Goal: Navigation & Orientation: Find specific page/section

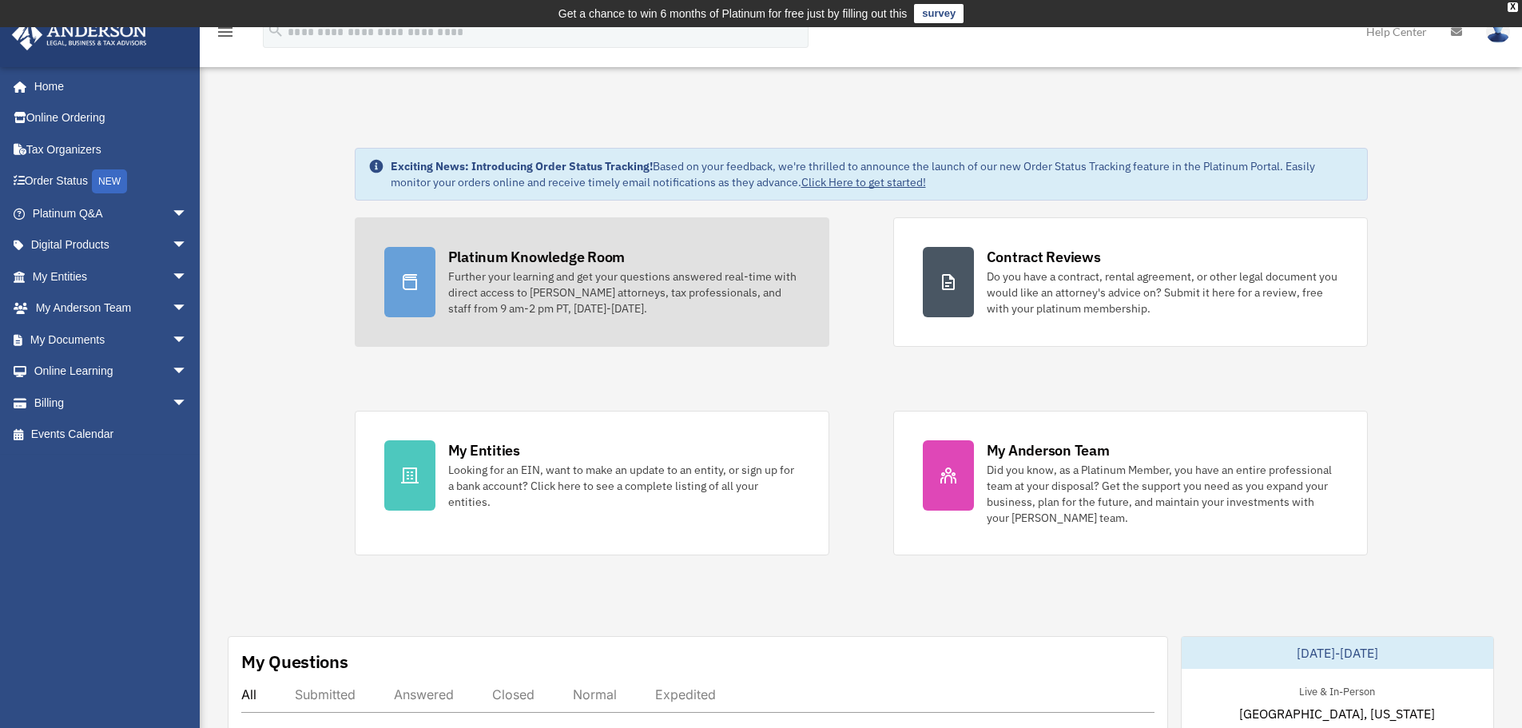
click at [628, 288] on div "Further your learning and get your questions answered real-time with direct acc…" at bounding box center [624, 293] width 352 height 48
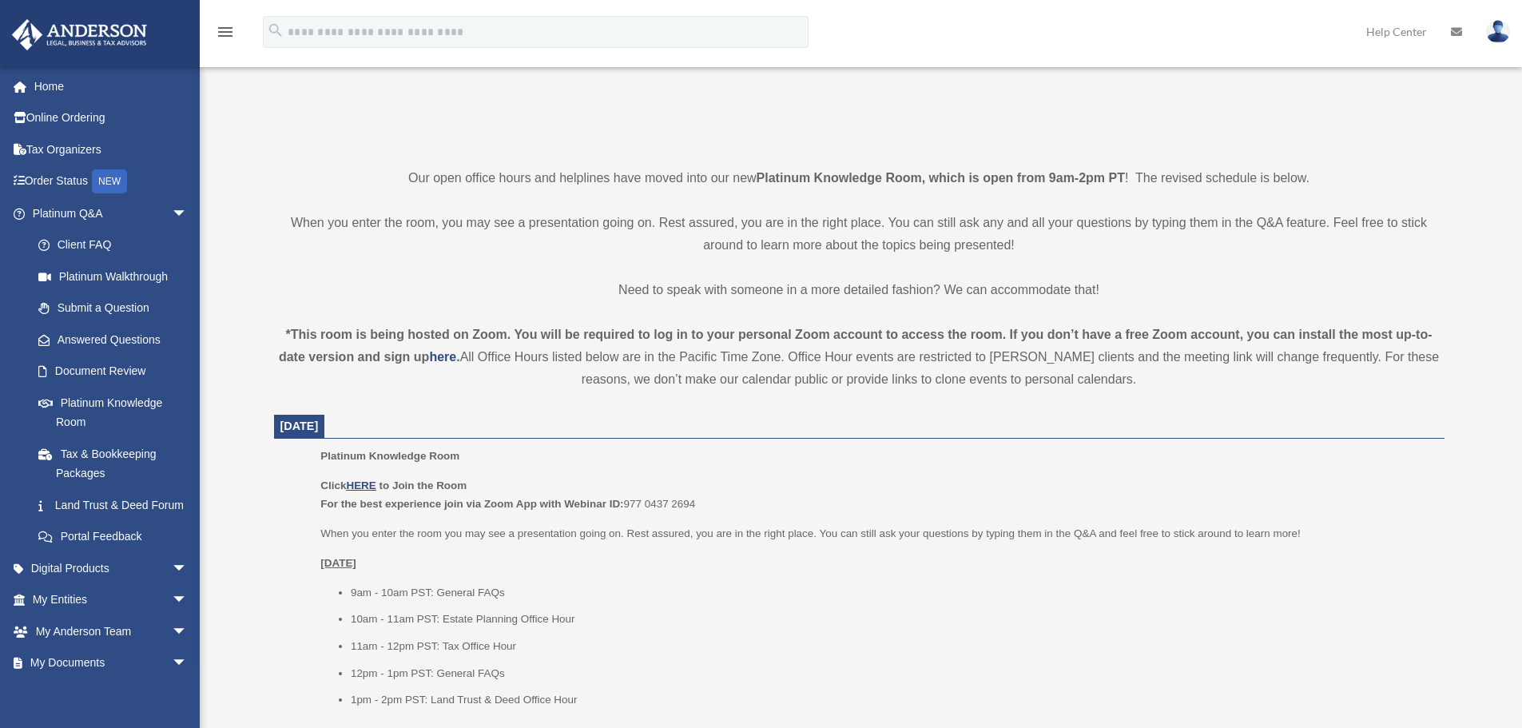
scroll to position [339, 0]
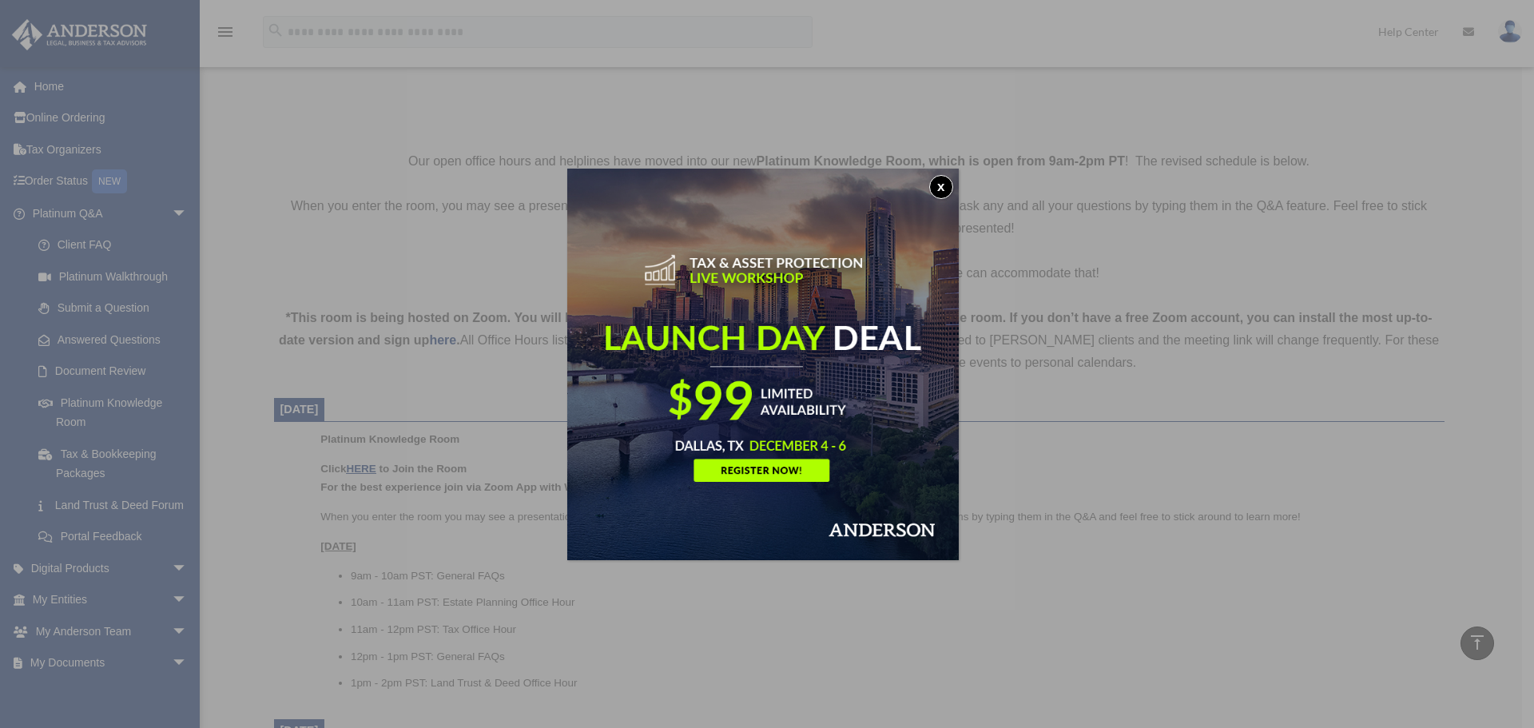
click at [937, 177] on img at bounding box center [763, 365] width 392 height 392
click at [947, 188] on button "x" at bounding box center [941, 187] width 24 height 24
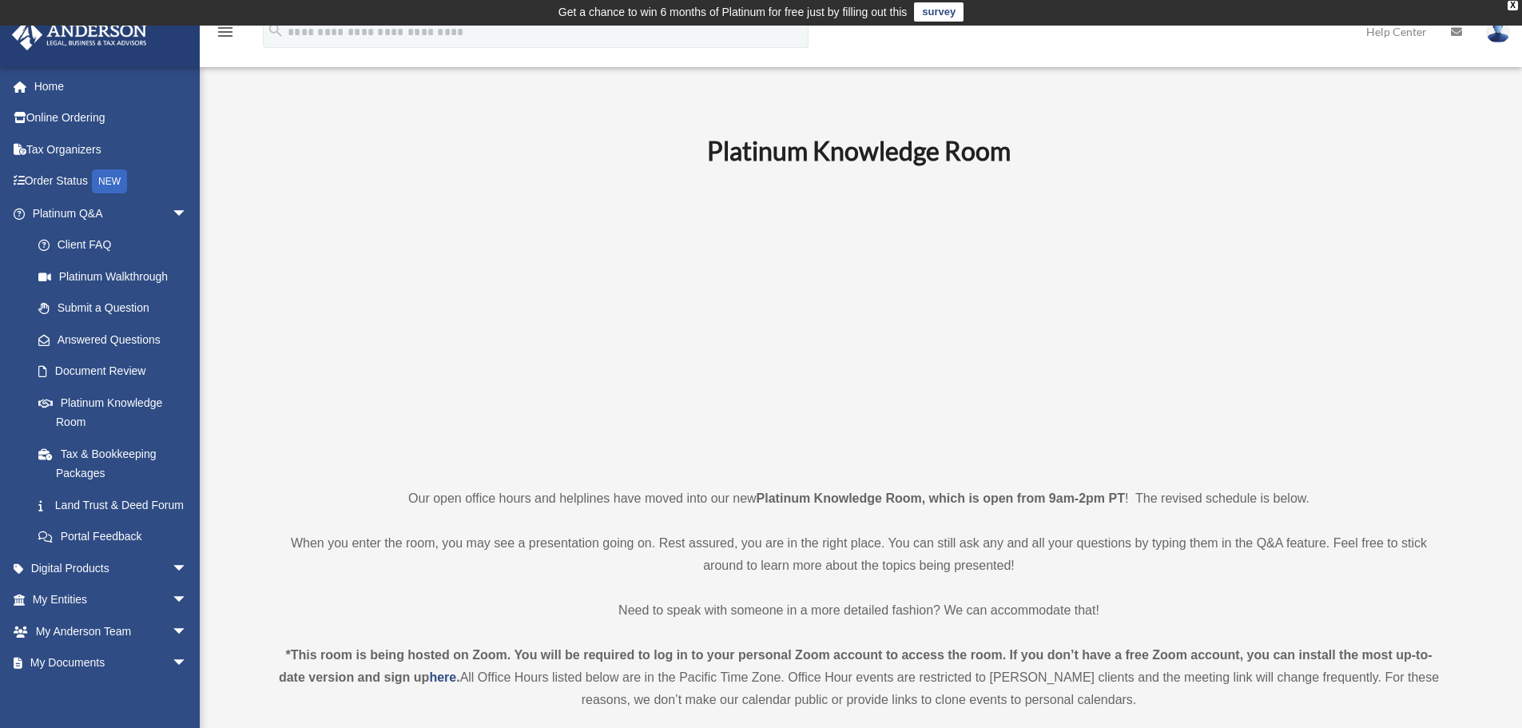
scroll to position [0, 0]
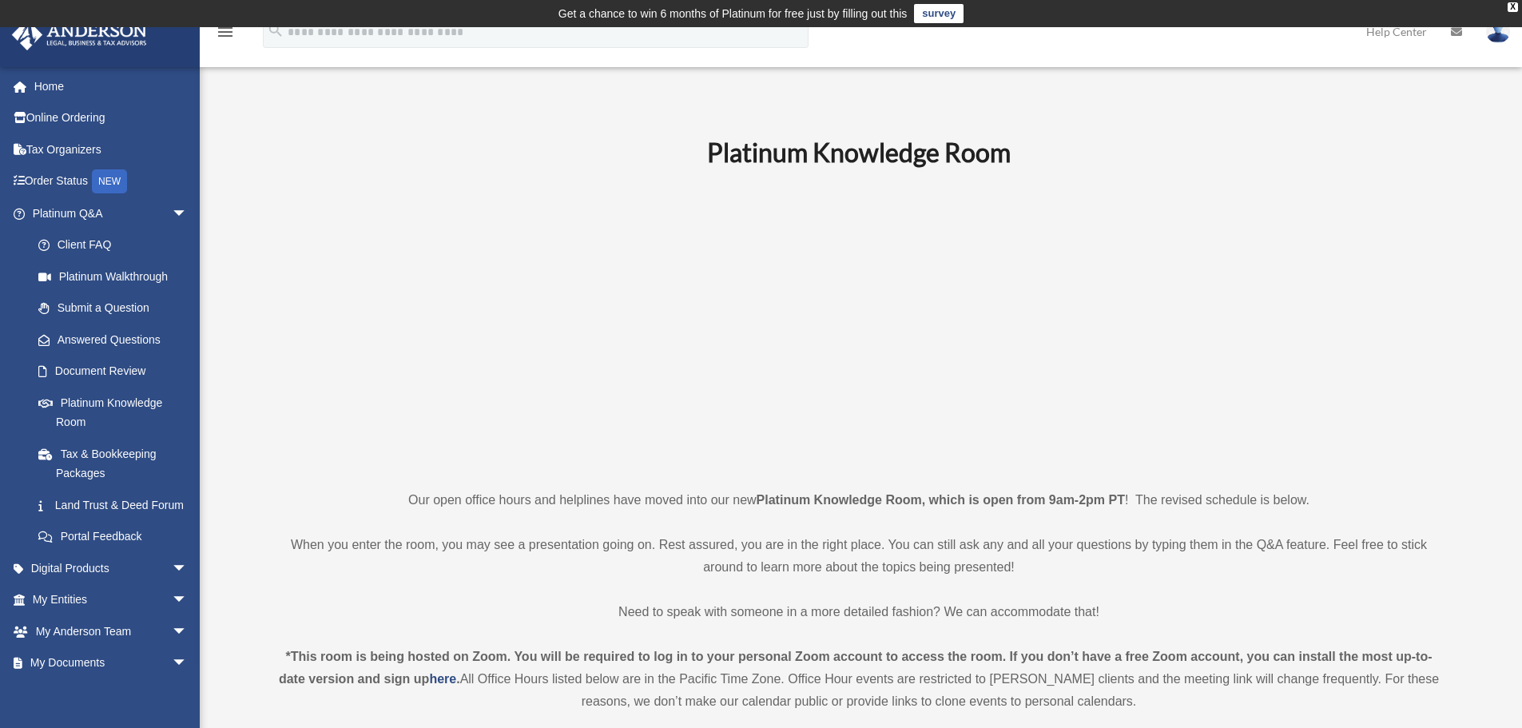
click at [404, 209] on p at bounding box center [859, 327] width 1171 height 277
click at [172, 585] on span "arrow_drop_down" at bounding box center [188, 568] width 32 height 33
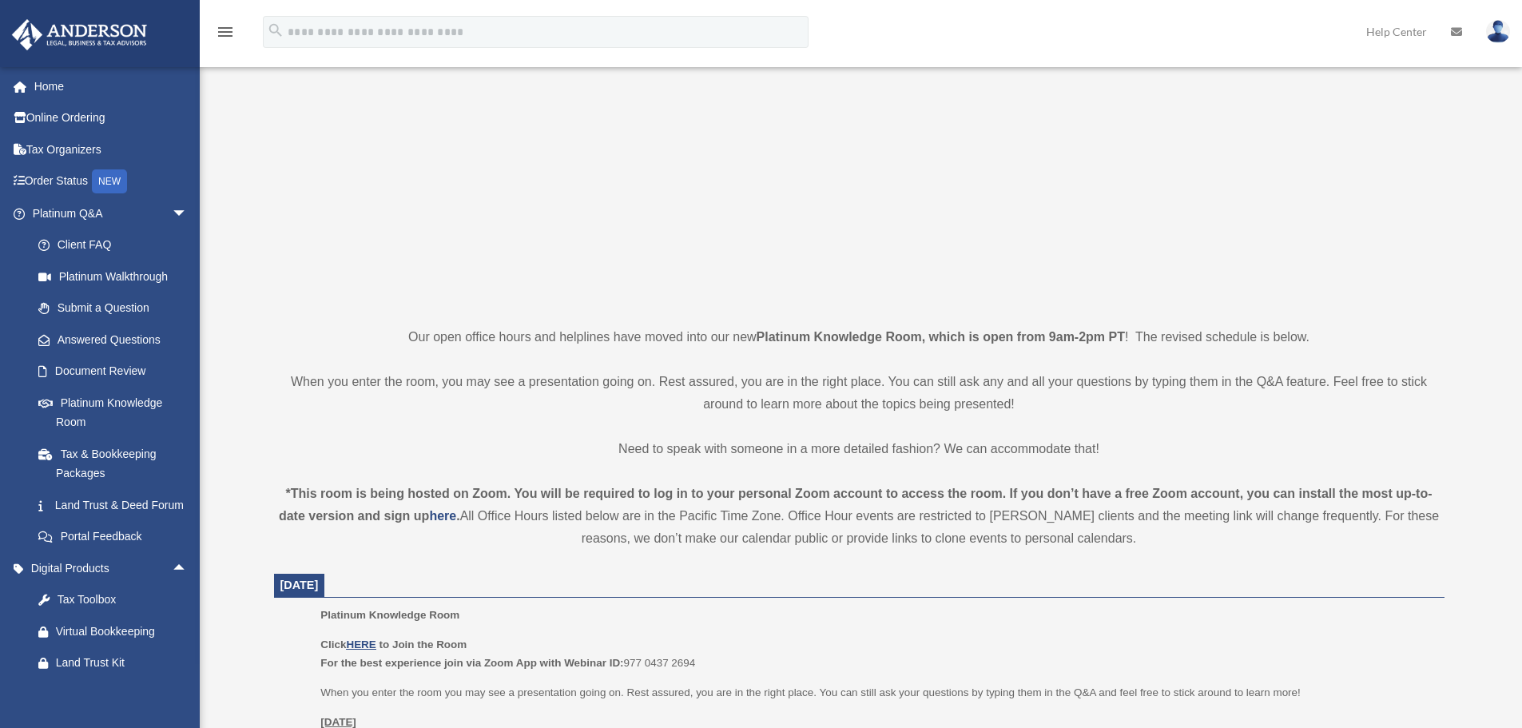
scroll to position [240, 0]
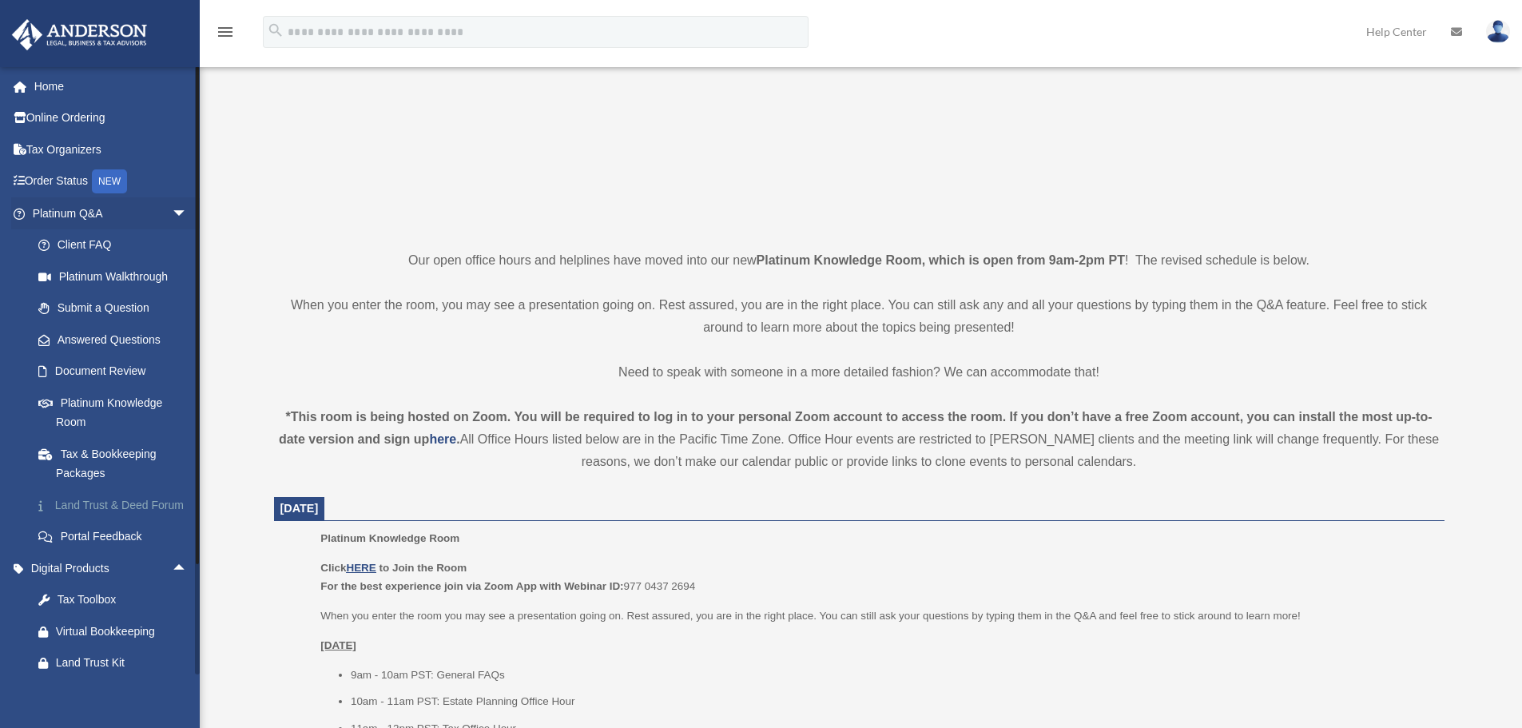
click at [113, 499] on link "Land Trust & Deed Forum" at bounding box center [116, 505] width 189 height 32
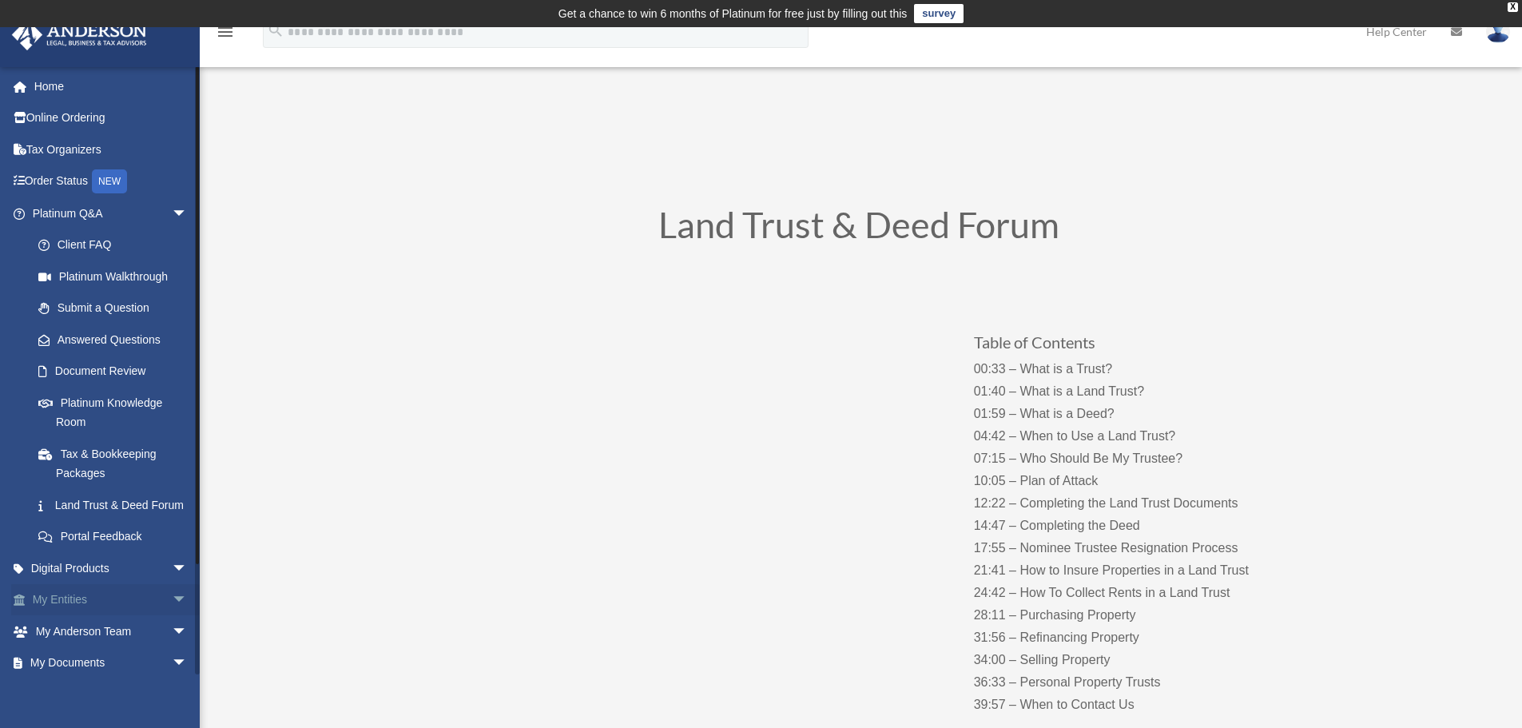
click at [113, 610] on link "My Entities arrow_drop_down" at bounding box center [111, 600] width 201 height 32
click at [172, 617] on span "arrow_drop_down" at bounding box center [188, 600] width 32 height 33
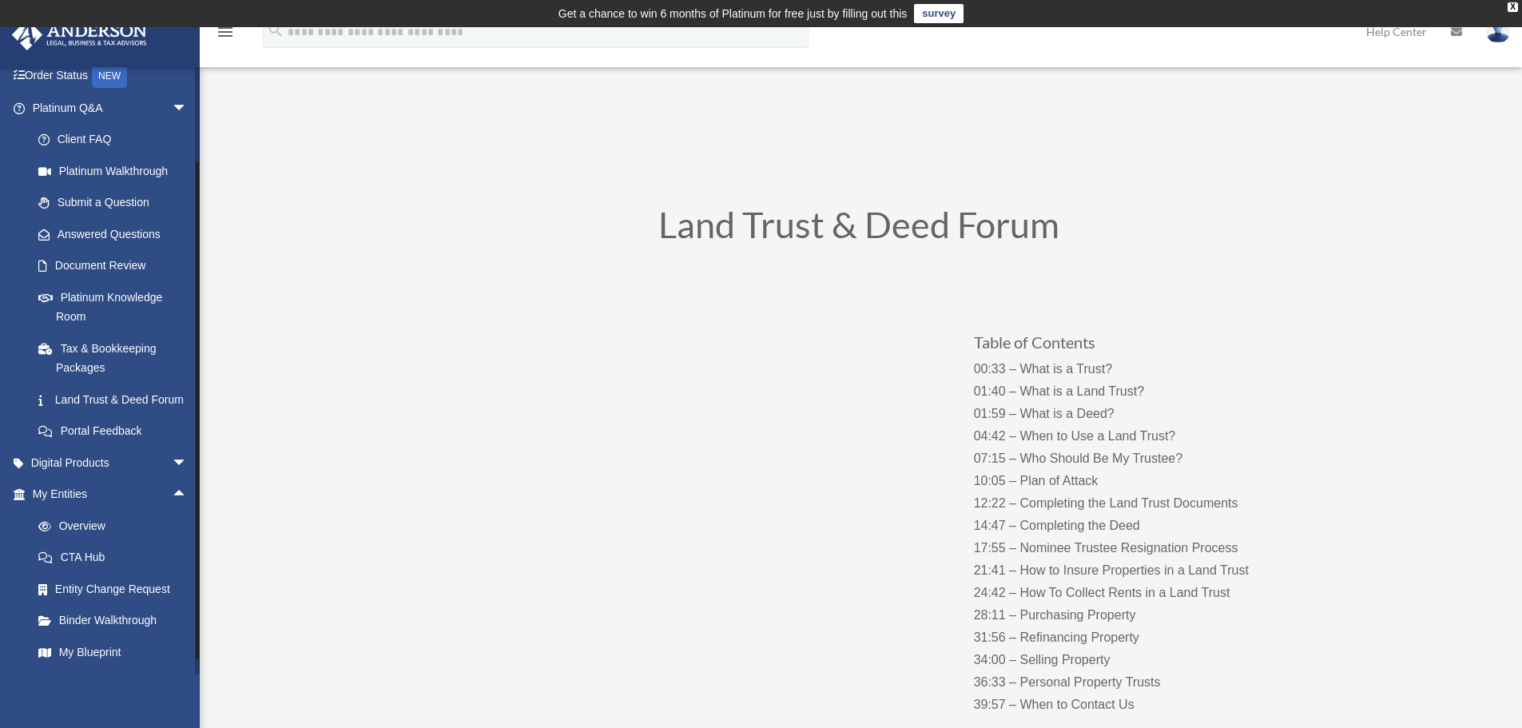
scroll to position [312, 0]
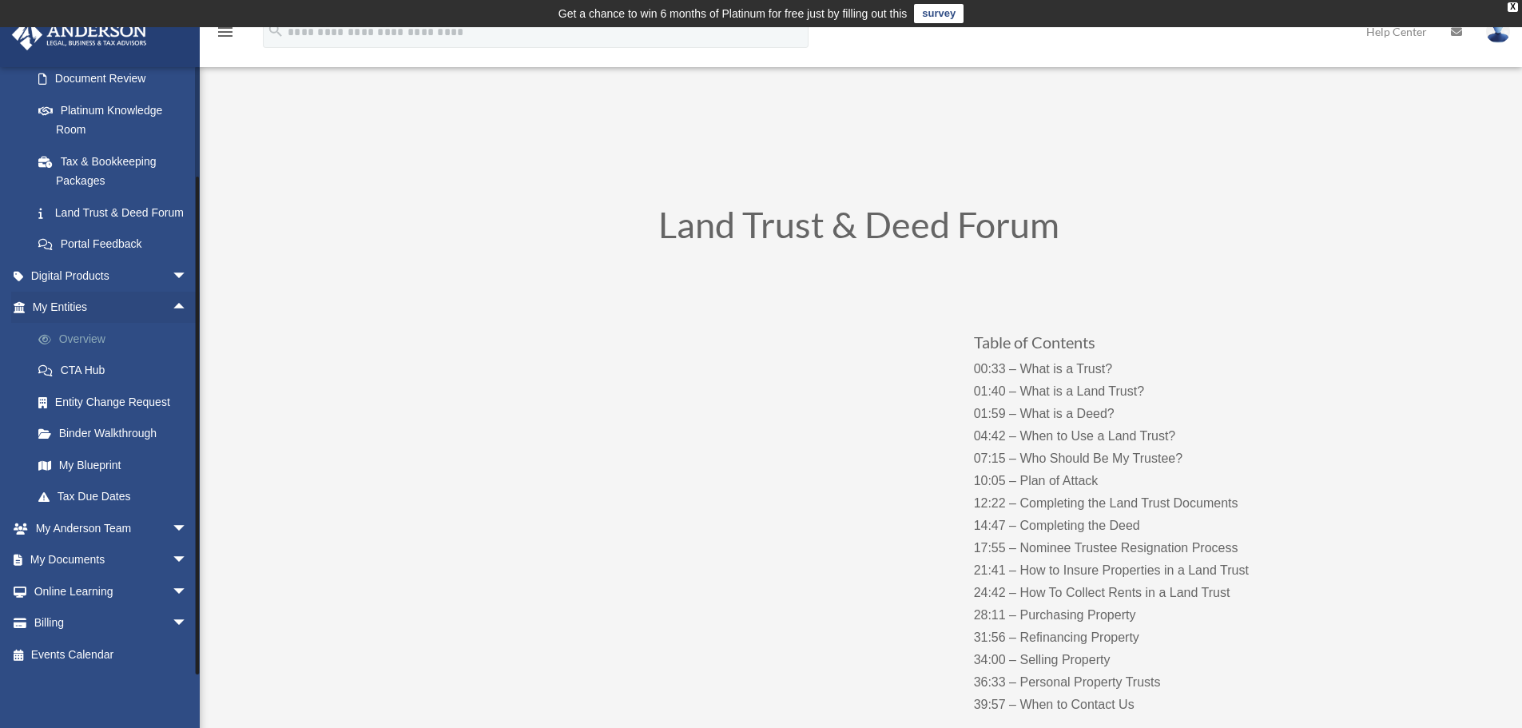
click at [90, 337] on link "Overview" at bounding box center [116, 339] width 189 height 32
click at [73, 437] on link "Binder Walkthrough" at bounding box center [116, 434] width 189 height 32
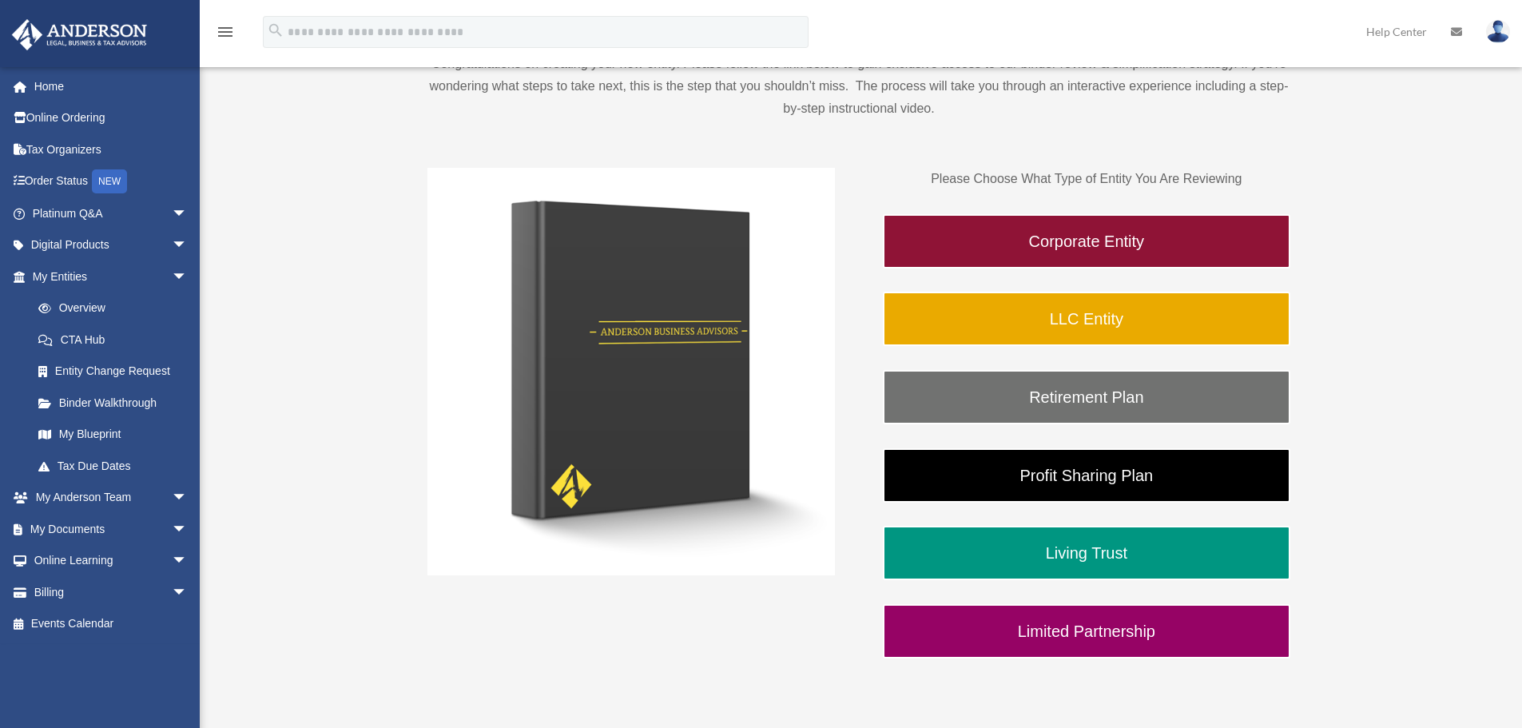
scroll to position [320, 0]
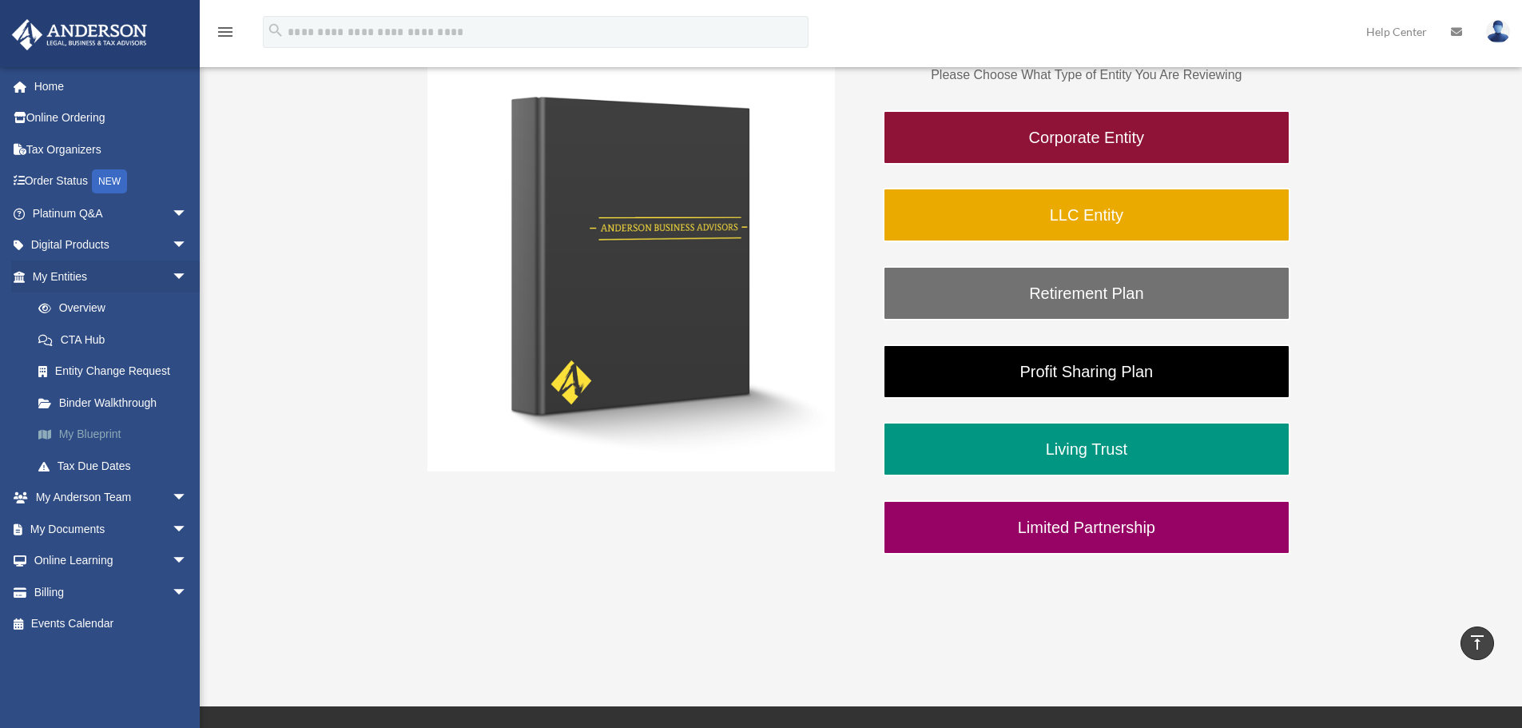
click at [100, 432] on link "My Blueprint" at bounding box center [116, 435] width 189 height 32
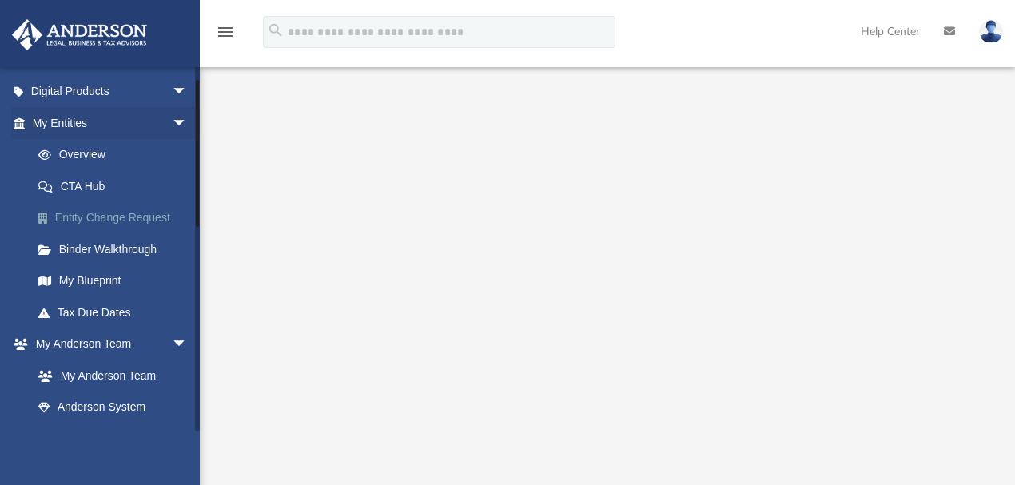
scroll to position [213, 0]
